Goal: Check status: Check status

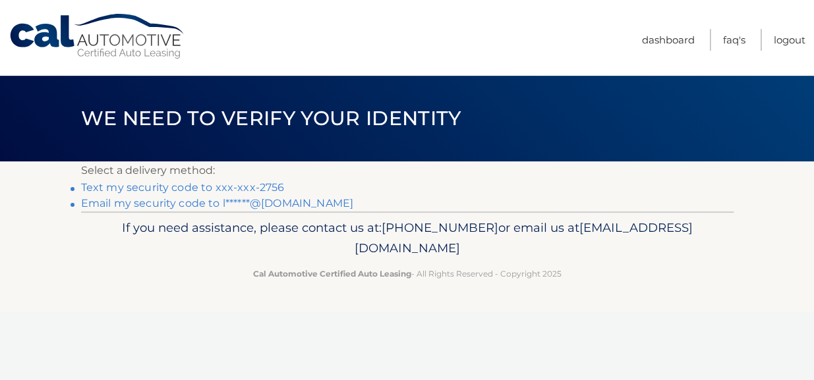
click at [142, 186] on link "Text my security code to xxx-xxx-2756" at bounding box center [183, 187] width 204 height 13
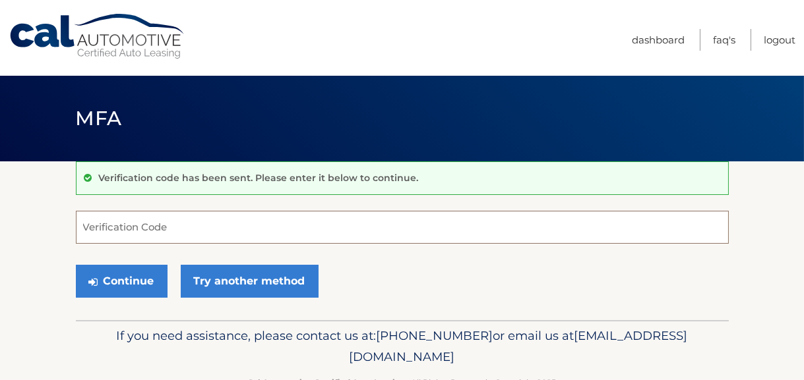
click at [160, 227] on input "Verification Code" at bounding box center [402, 227] width 653 height 33
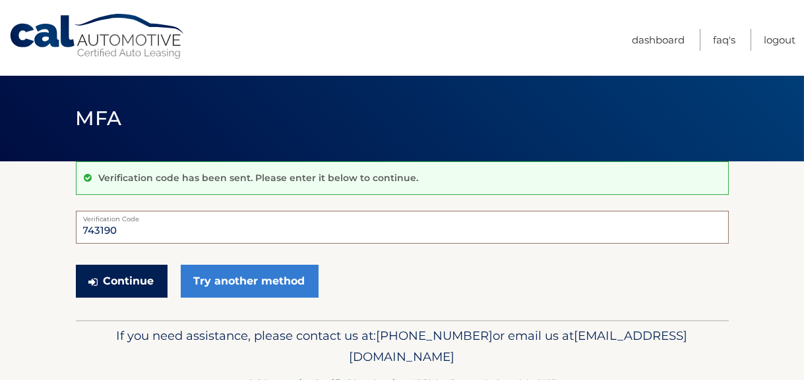
type input "743190"
click at [102, 280] on button "Continue" at bounding box center [122, 281] width 92 height 33
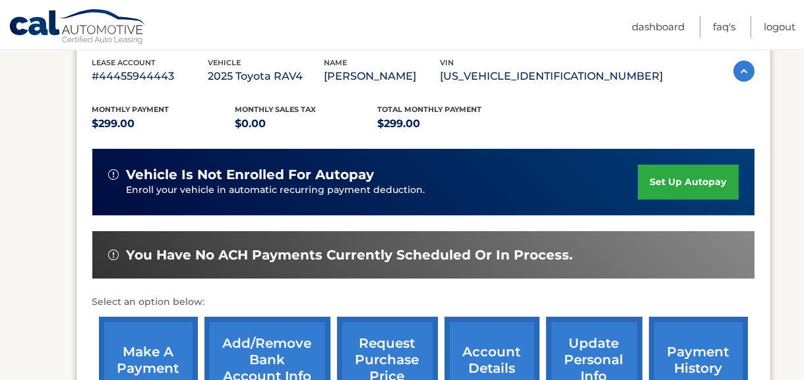
scroll to position [264, 0]
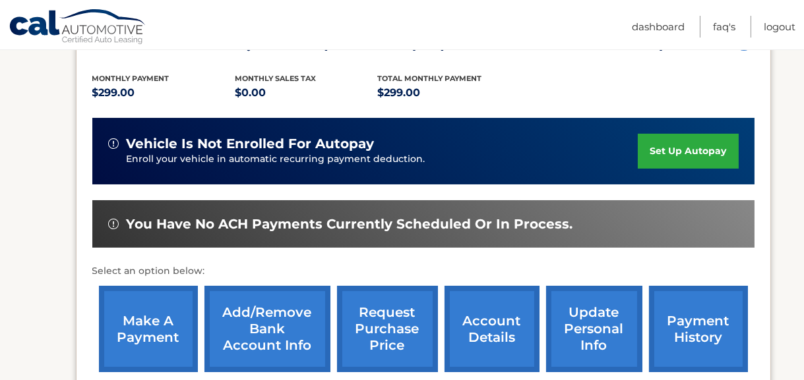
click at [701, 322] on link "payment history" at bounding box center [698, 329] width 99 height 86
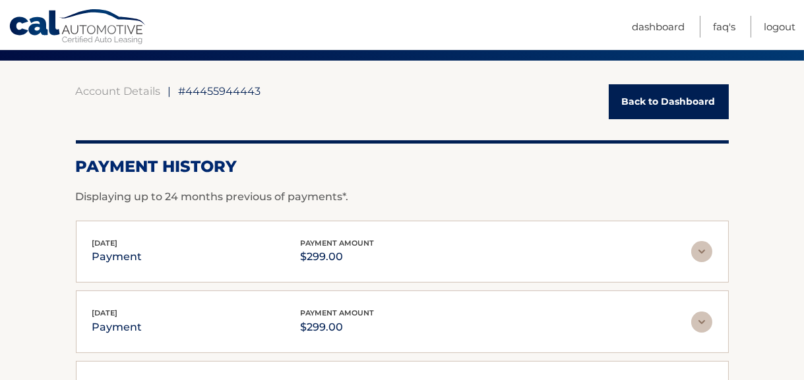
scroll to position [132, 0]
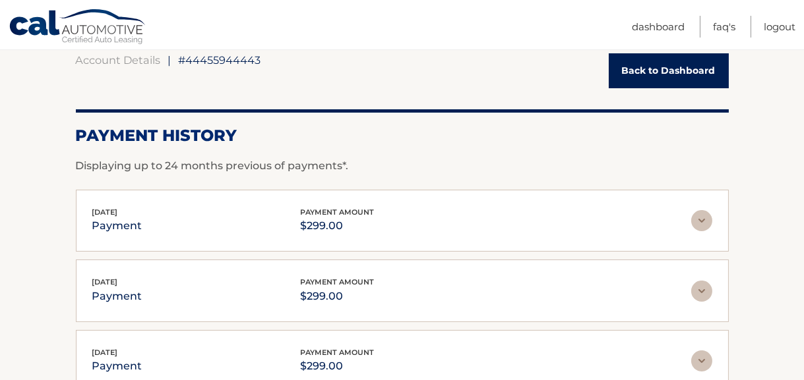
click at [703, 218] on img at bounding box center [701, 220] width 21 height 21
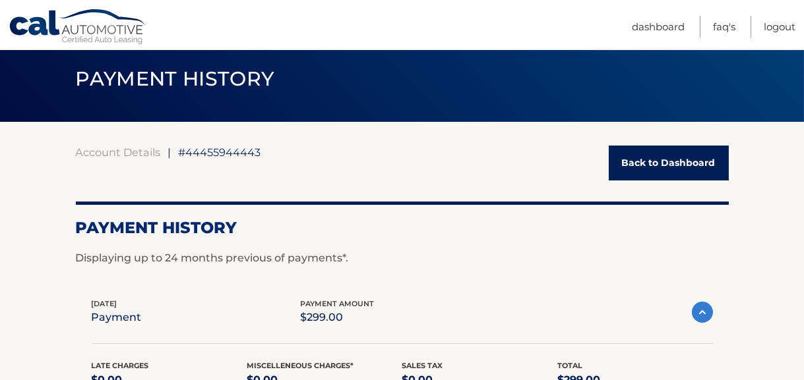
scroll to position [0, 0]
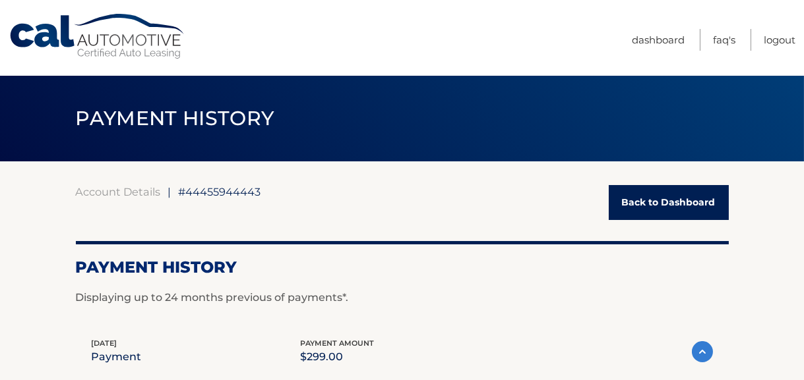
click at [658, 209] on link "Back to Dashboard" at bounding box center [668, 202] width 120 height 35
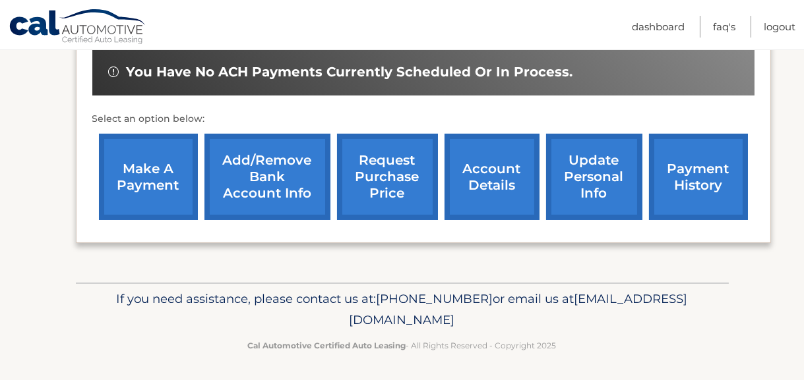
scroll to position [350, 0]
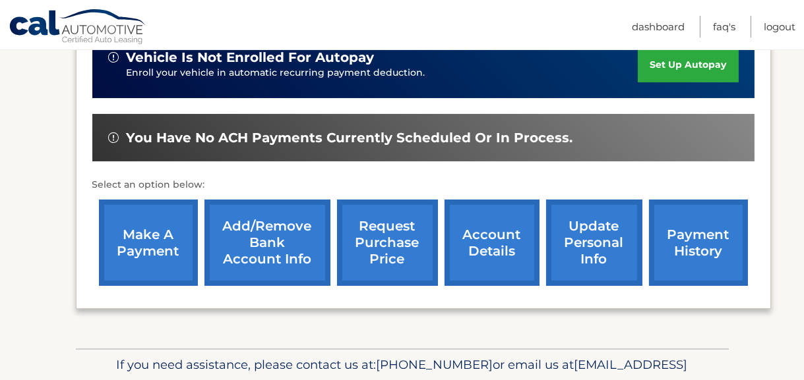
click at [690, 240] on link "payment history" at bounding box center [698, 243] width 99 height 86
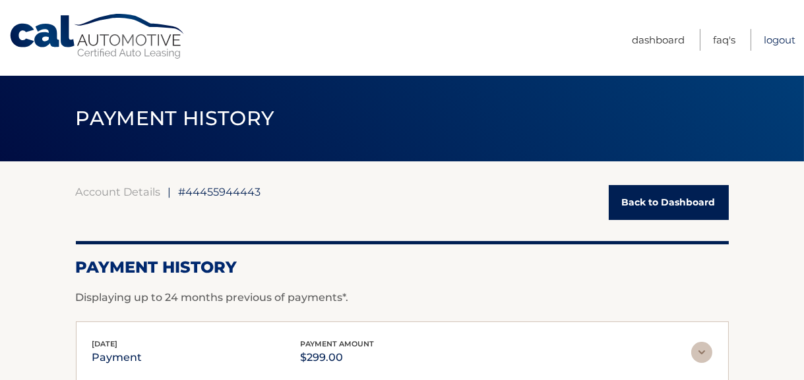
click at [788, 38] on link "Logout" at bounding box center [779, 40] width 32 height 22
